Goal: Transaction & Acquisition: Purchase product/service

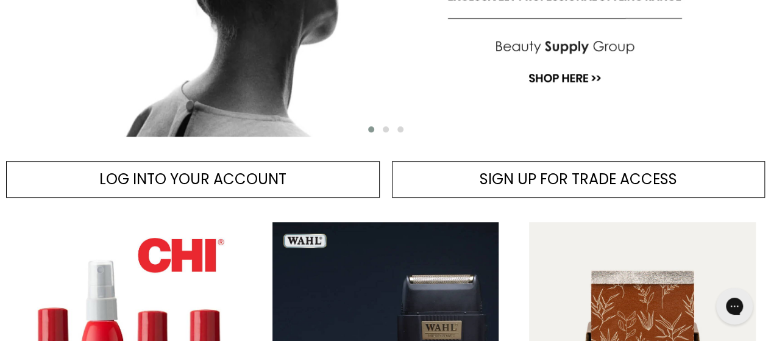
scroll to position [427, 0]
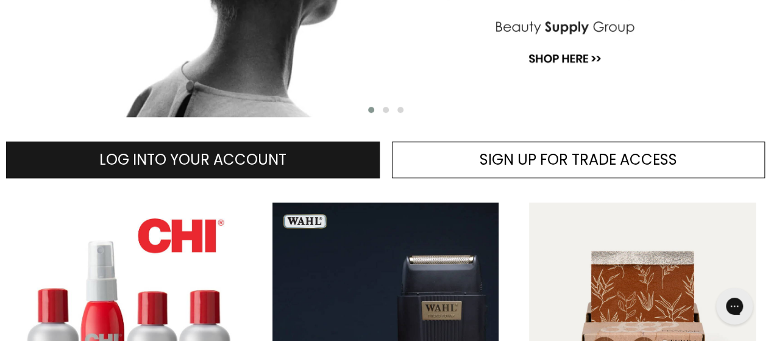
click at [253, 160] on span "LOG INTO YOUR ACCOUNT" at bounding box center [192, 159] width 187 height 20
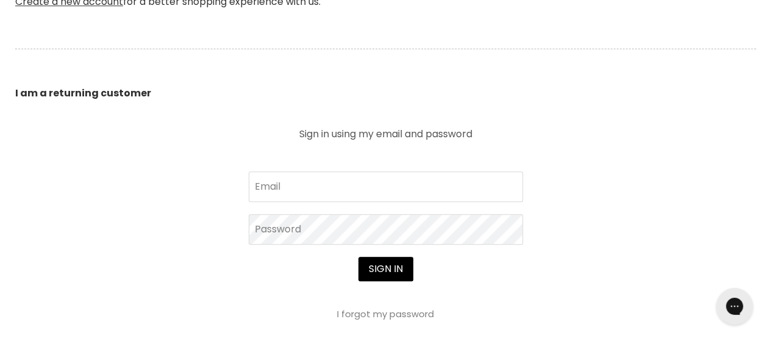
scroll to position [427, 0]
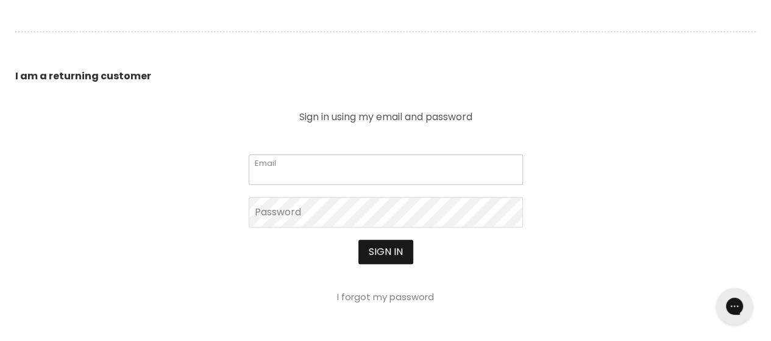
type input "vixhix07@gmail.com"
click at [393, 250] on button "Sign in" at bounding box center [385, 252] width 55 height 24
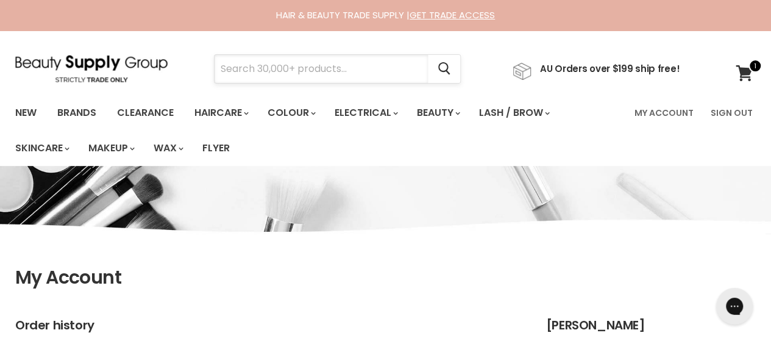
click at [233, 73] on input "Search" at bounding box center [321, 69] width 213 height 28
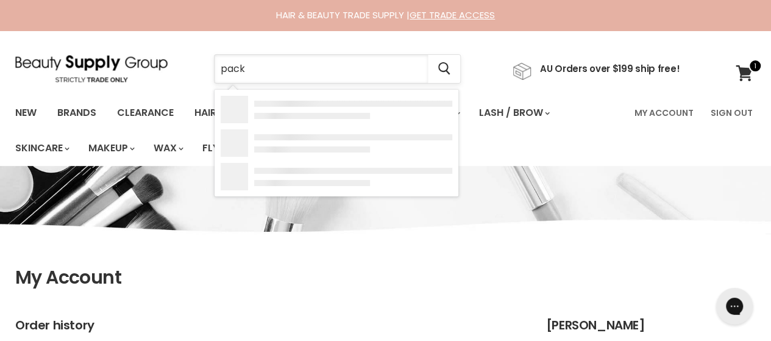
type input "packs"
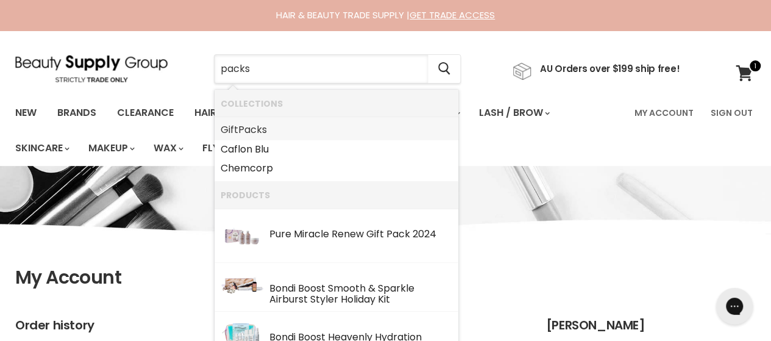
click at [255, 133] on b "Packs" at bounding box center [252, 130] width 29 height 14
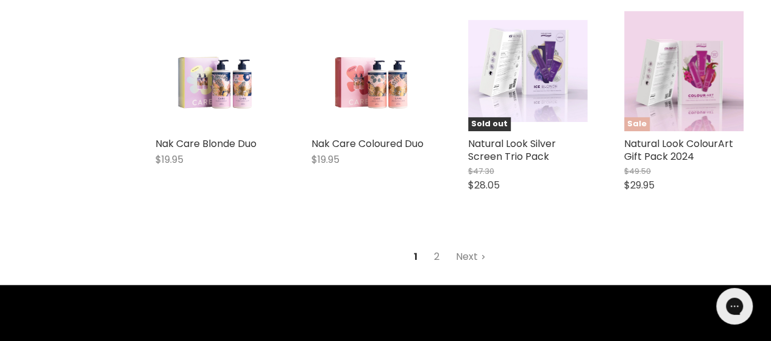
scroll to position [2865, 0]
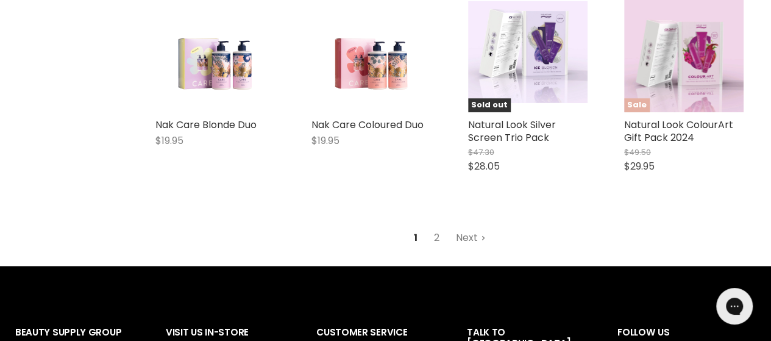
click at [468, 246] on link "Next" at bounding box center [470, 238] width 43 height 22
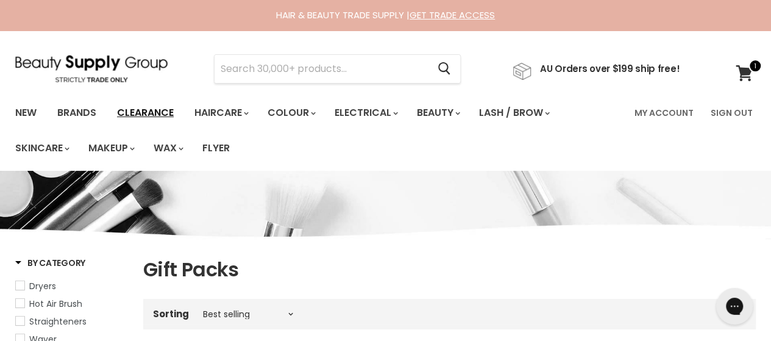
click at [144, 112] on link "Clearance" at bounding box center [145, 113] width 75 height 26
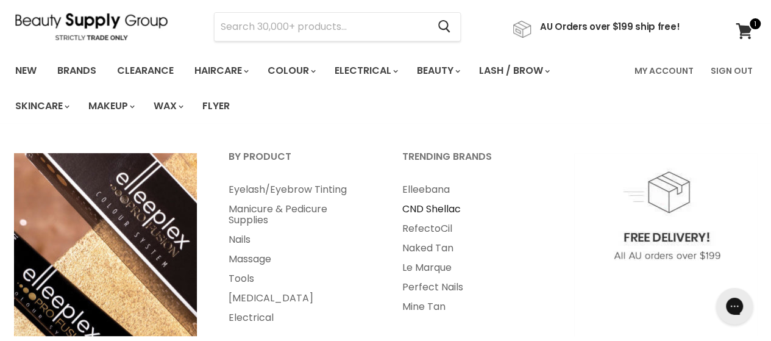
scroll to position [61, 0]
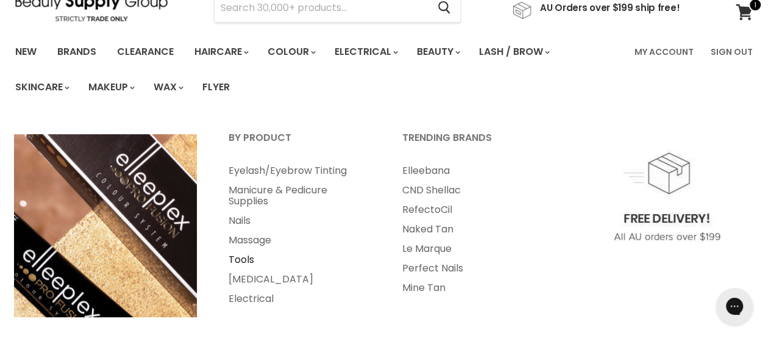
click at [235, 259] on link "Tools" at bounding box center [298, 260] width 171 height 20
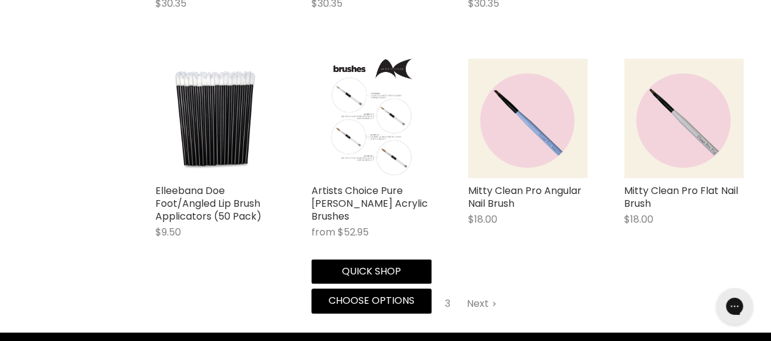
scroll to position [2743, 0]
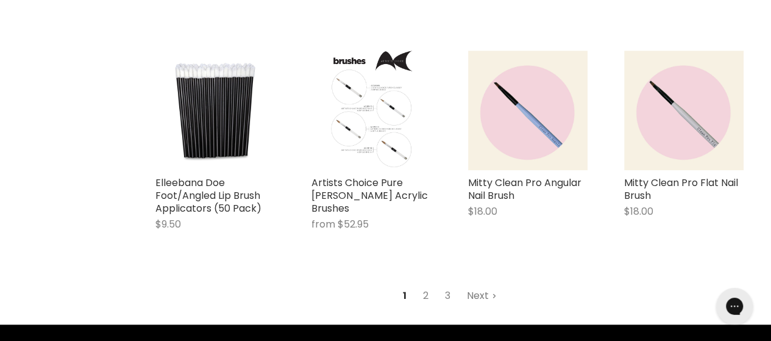
click at [480, 285] on link "Next" at bounding box center [481, 296] width 43 height 22
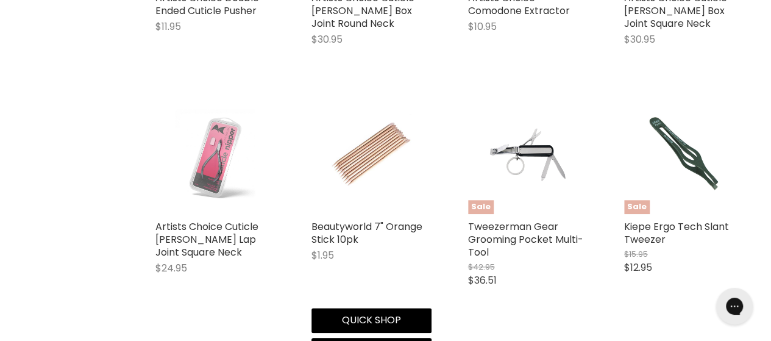
scroll to position [2875, 0]
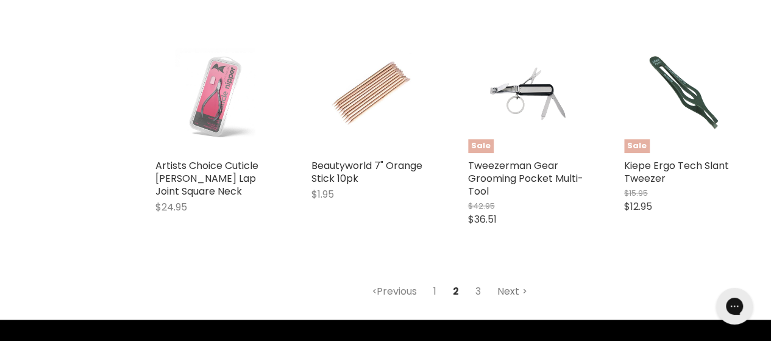
click at [507, 296] on link "Next" at bounding box center [512, 291] width 43 height 22
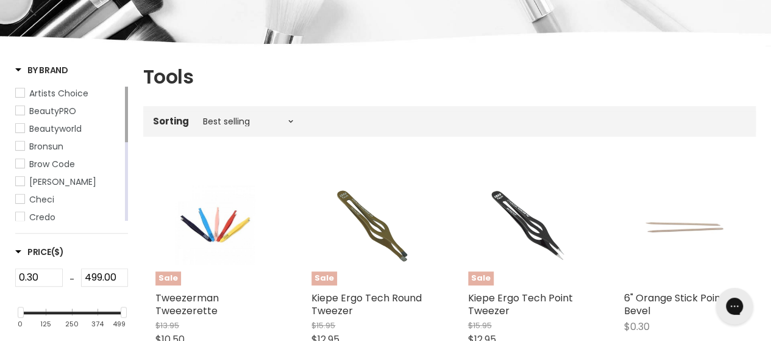
scroll to position [193, 0]
drag, startPoint x: 126, startPoint y: 124, endPoint x: 178, endPoint y: 144, distance: 56.4
click at [124, 118] on div "Artists Choice BeautyPRO Beautyworld Bronsun Brow Code Caron Checi Credo Elan E…" at bounding box center [71, 153] width 113 height 134
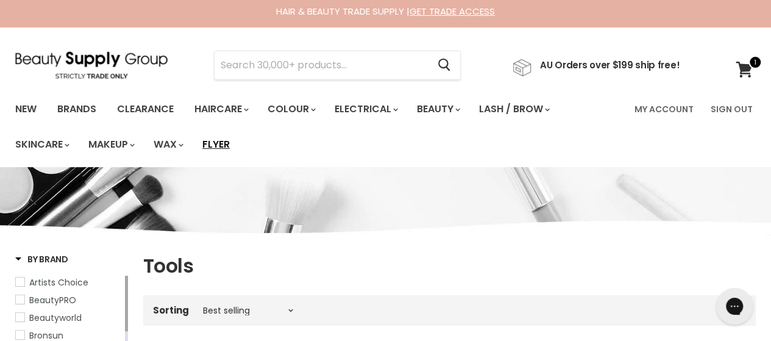
scroll to position [0, 0]
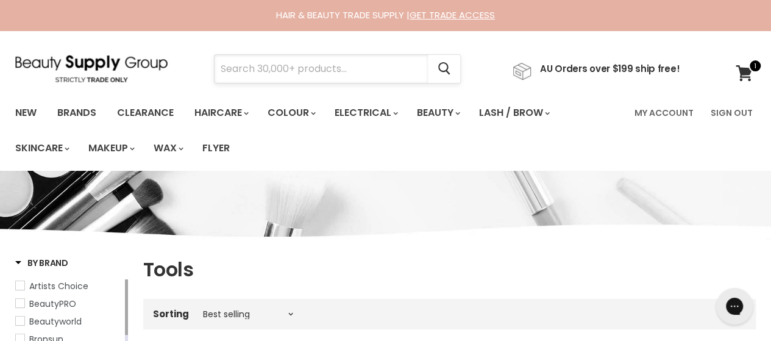
click at [229, 68] on input "Search" at bounding box center [321, 69] width 213 height 28
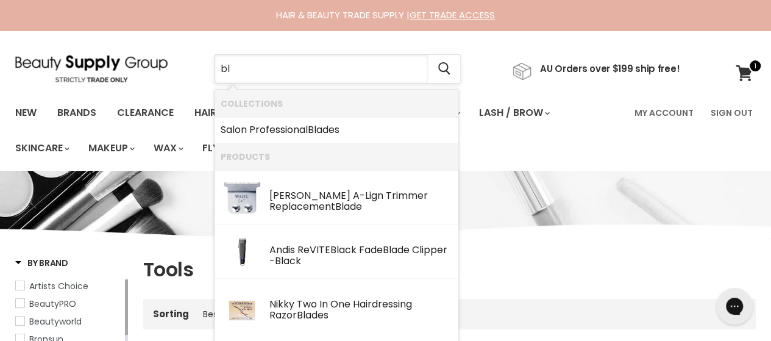
type input "b"
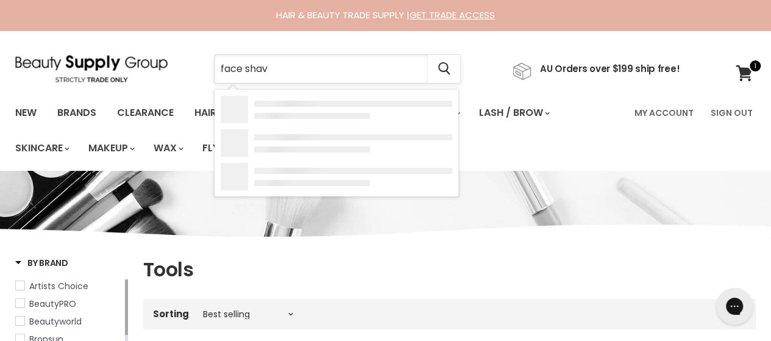
type input "face shave"
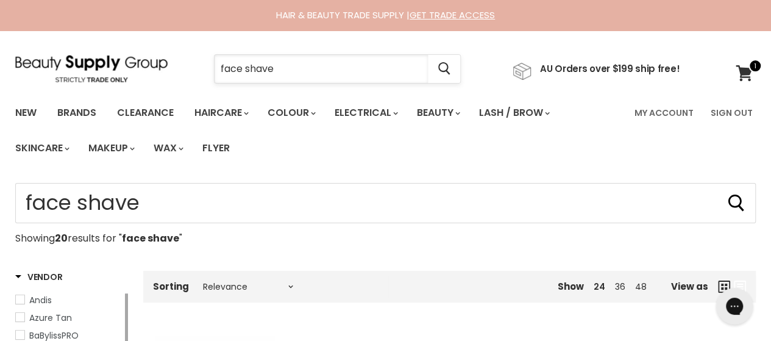
drag, startPoint x: 279, startPoint y: 69, endPoint x: 219, endPoint y: 68, distance: 60.4
click at [219, 68] on input "face shave" at bounding box center [321, 69] width 213 height 28
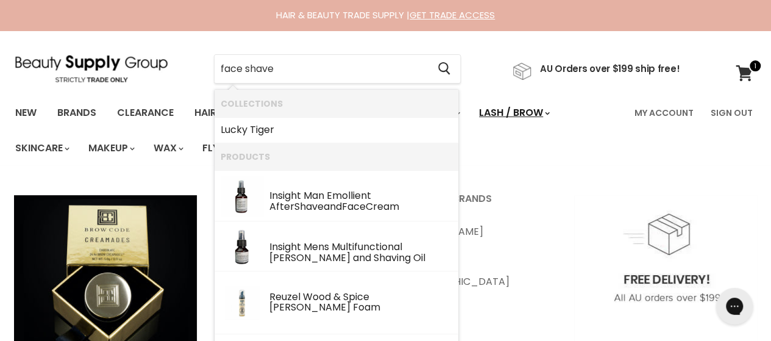
click at [535, 113] on link "Lash / Brow" at bounding box center [513, 113] width 87 height 26
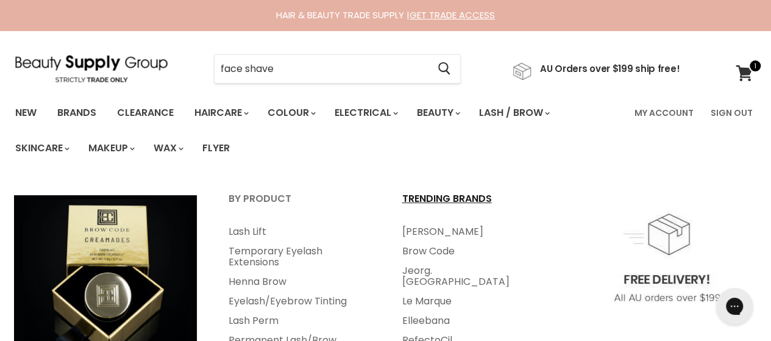
scroll to position [61, 0]
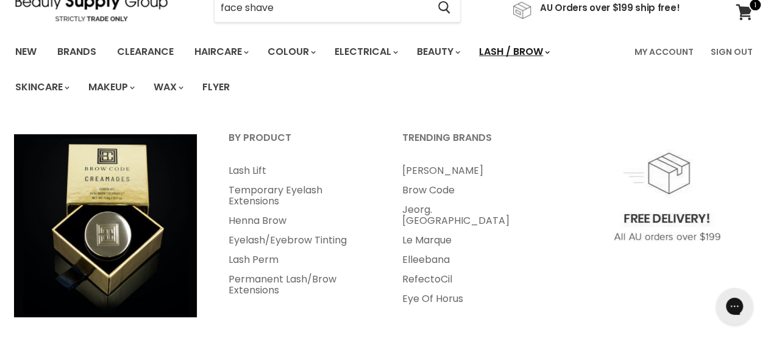
click at [545, 51] on link "Lash / Brow" at bounding box center [513, 52] width 87 height 26
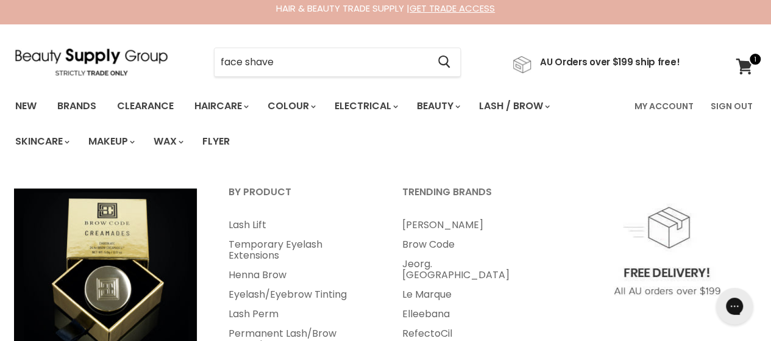
scroll to position [0, 0]
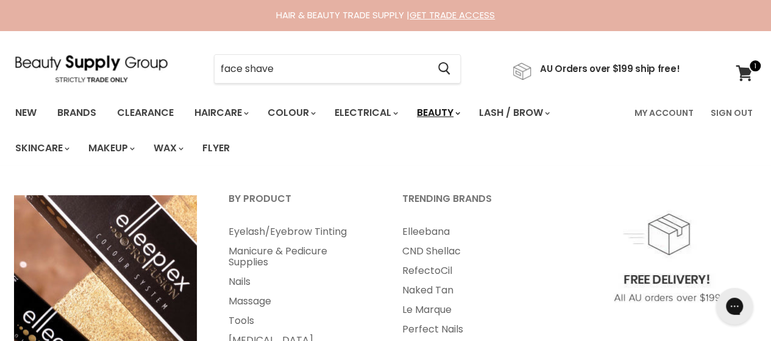
click at [449, 108] on link "Beauty" at bounding box center [438, 113] width 60 height 26
click at [460, 112] on icon "Main menu" at bounding box center [457, 114] width 5 height 4
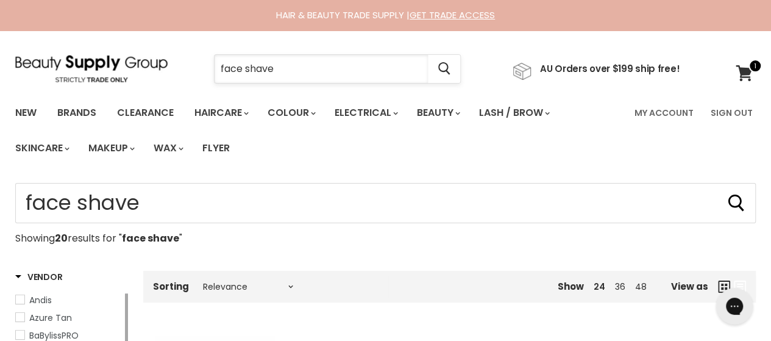
click at [282, 69] on input "face shave" at bounding box center [321, 69] width 213 height 28
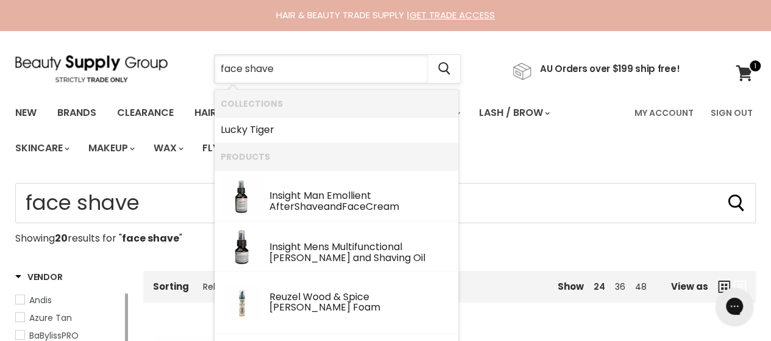
drag, startPoint x: 282, startPoint y: 69, endPoint x: 217, endPoint y: 71, distance: 64.6
click at [217, 71] on input "face shave" at bounding box center [321, 69] width 213 height 28
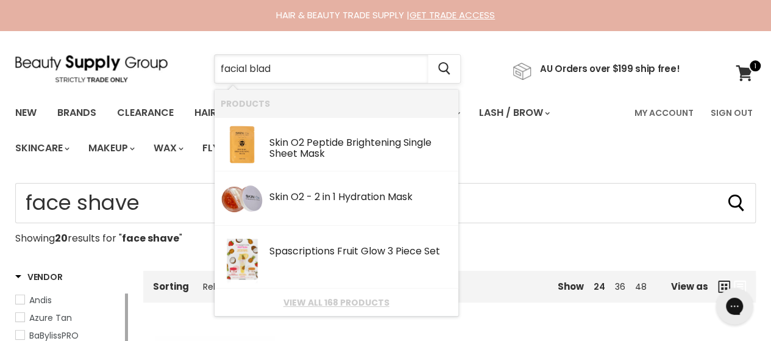
type input "facial blade"
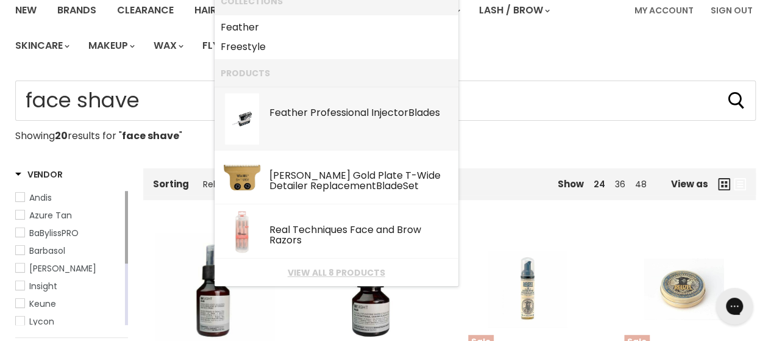
scroll to position [122, 0]
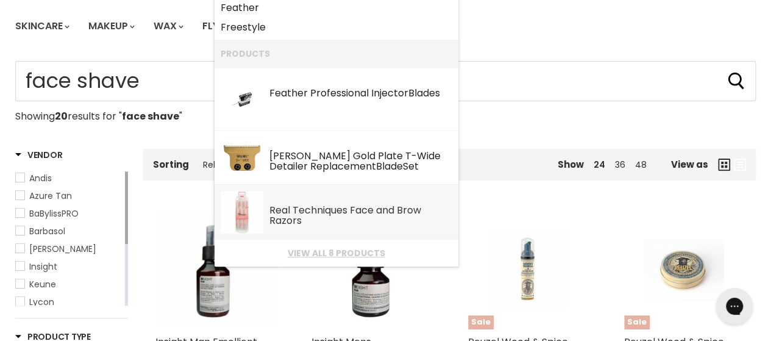
click at [325, 210] on div "Real Techniques Face and Brow Razors" at bounding box center [360, 216] width 183 height 23
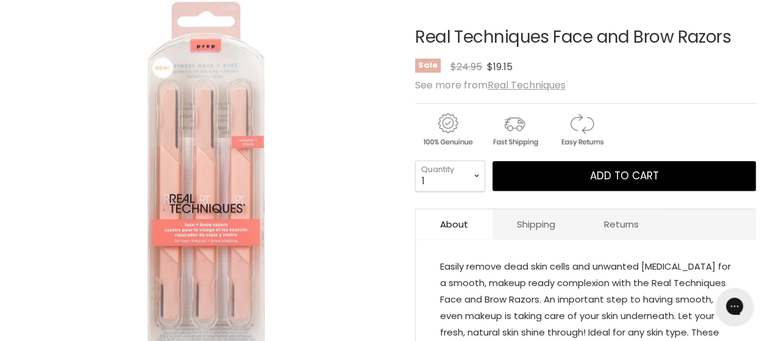
scroll to position [122, 0]
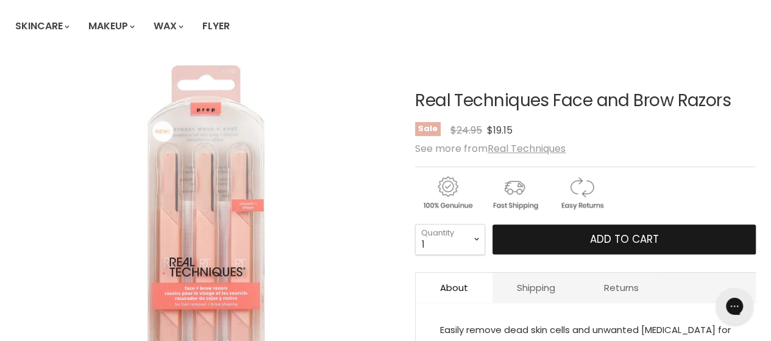
click at [627, 243] on span "Add to cart" at bounding box center [624, 239] width 69 height 15
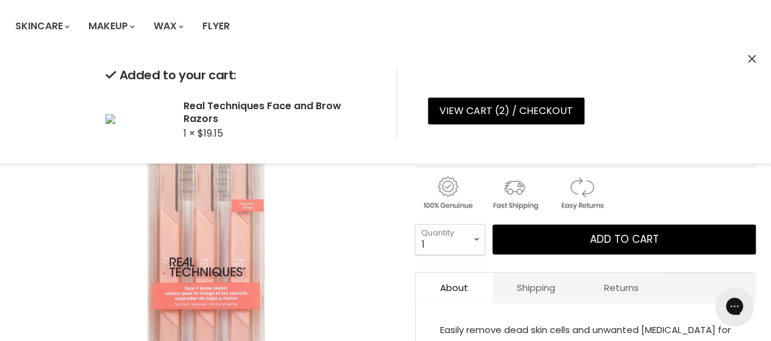
click at [475, 238] on select "1 2 3 4 5 6 7 8 9 10+" at bounding box center [450, 239] width 70 height 30
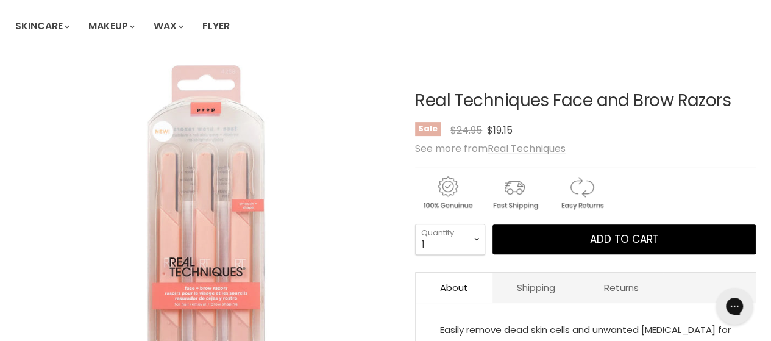
click at [699, 69] on div "Real Techniques Face and Brow Razors No reviews Sale Original Price $24.95 Curr…" at bounding box center [585, 280] width 341 height 438
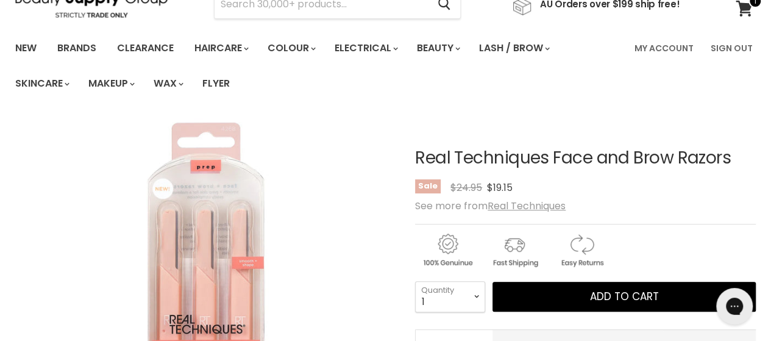
scroll to position [0, 0]
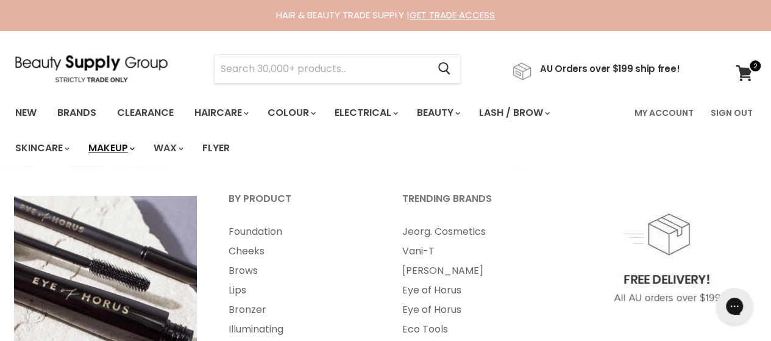
type input "[EMAIL_ADDRESS][DOMAIN_NAME]"
click at [130, 146] on link "Makeup" at bounding box center [110, 148] width 63 height 26
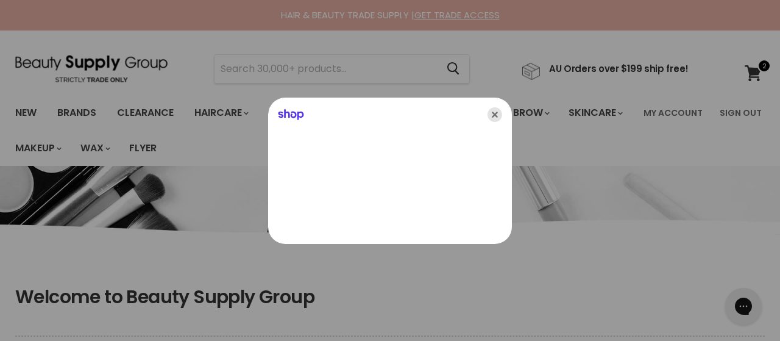
click at [493, 111] on icon "Close" at bounding box center [495, 114] width 15 height 15
